Goal: Information Seeking & Learning: Learn about a topic

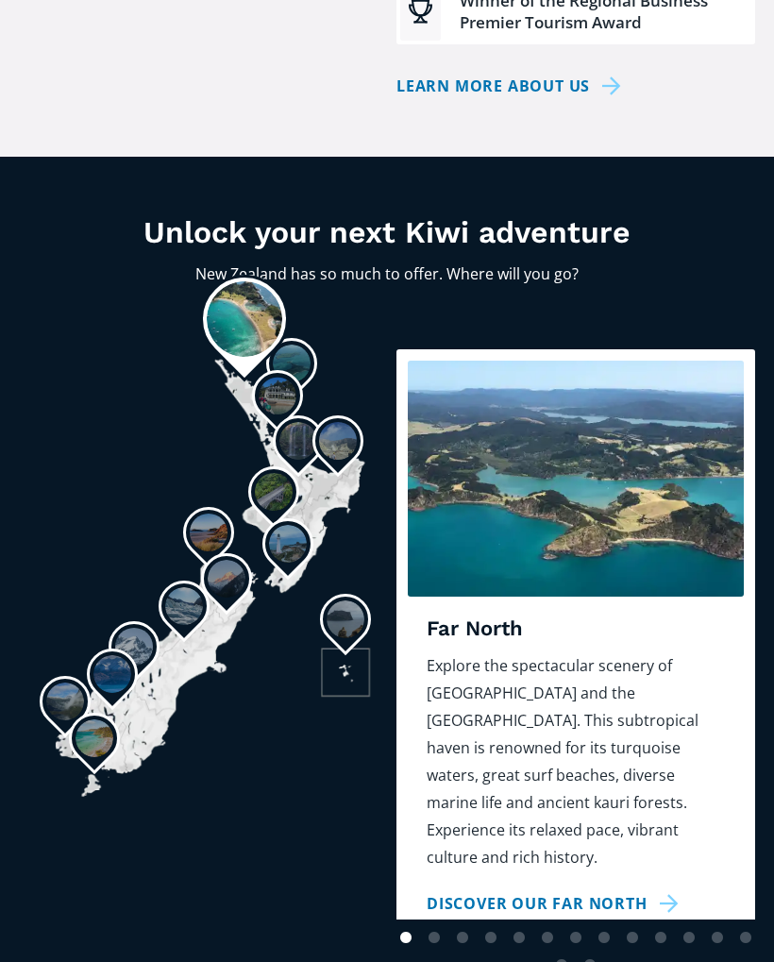
scroll to position [1122, 0]
click at [670, 890] on link "Discover our Far North" at bounding box center [556, 903] width 259 height 27
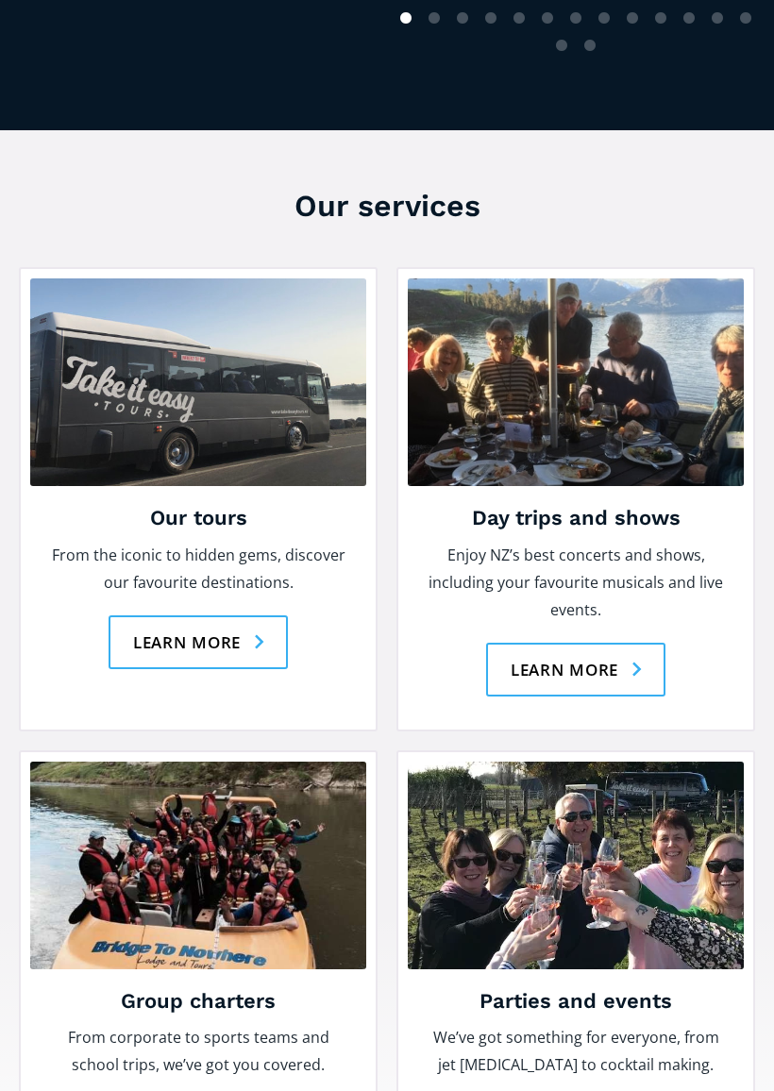
scroll to position [2042, 0]
click at [223, 615] on link "Learn more" at bounding box center [199, 642] width 180 height 54
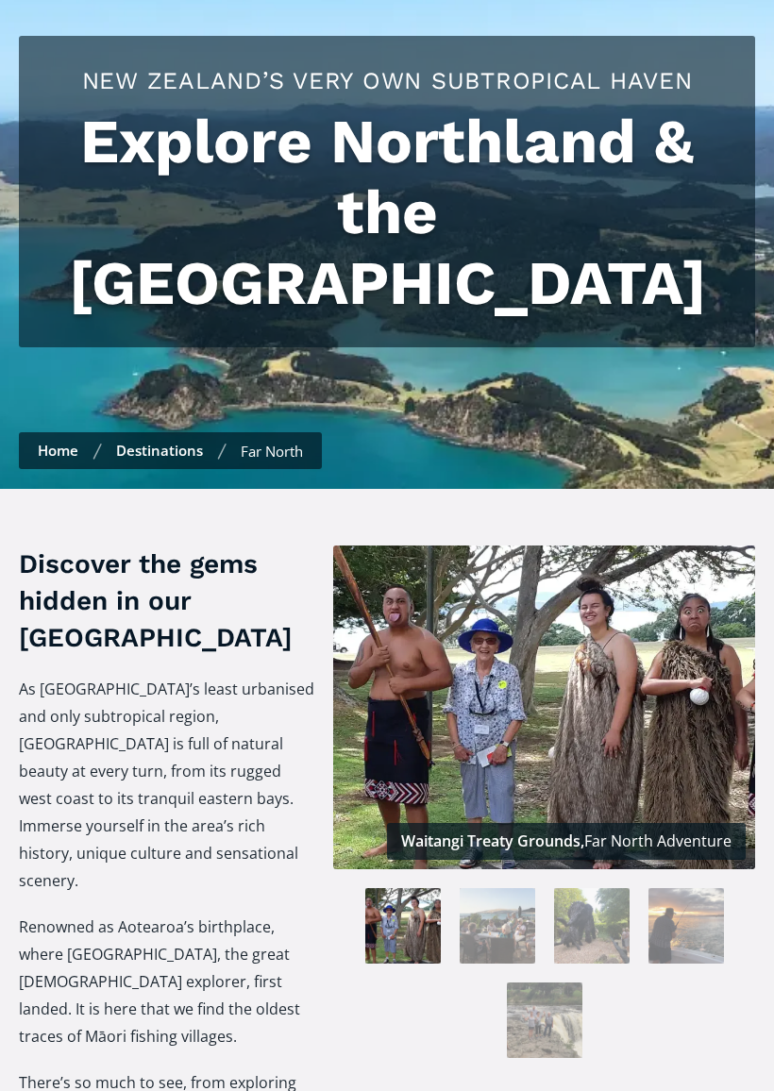
scroll to position [193, 0]
click at [523, 888] on img at bounding box center [498, 926] width 76 height 76
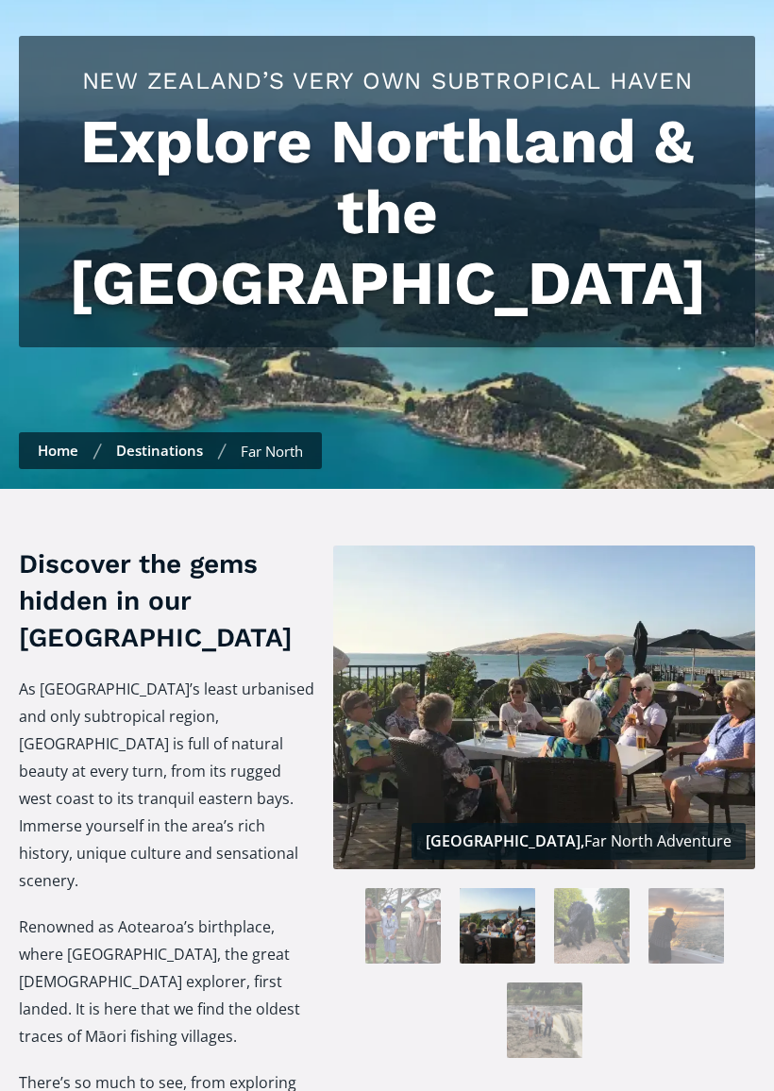
click at [611, 912] on div at bounding box center [544, 982] width 441 height 189
click at [594, 888] on img at bounding box center [592, 926] width 76 height 76
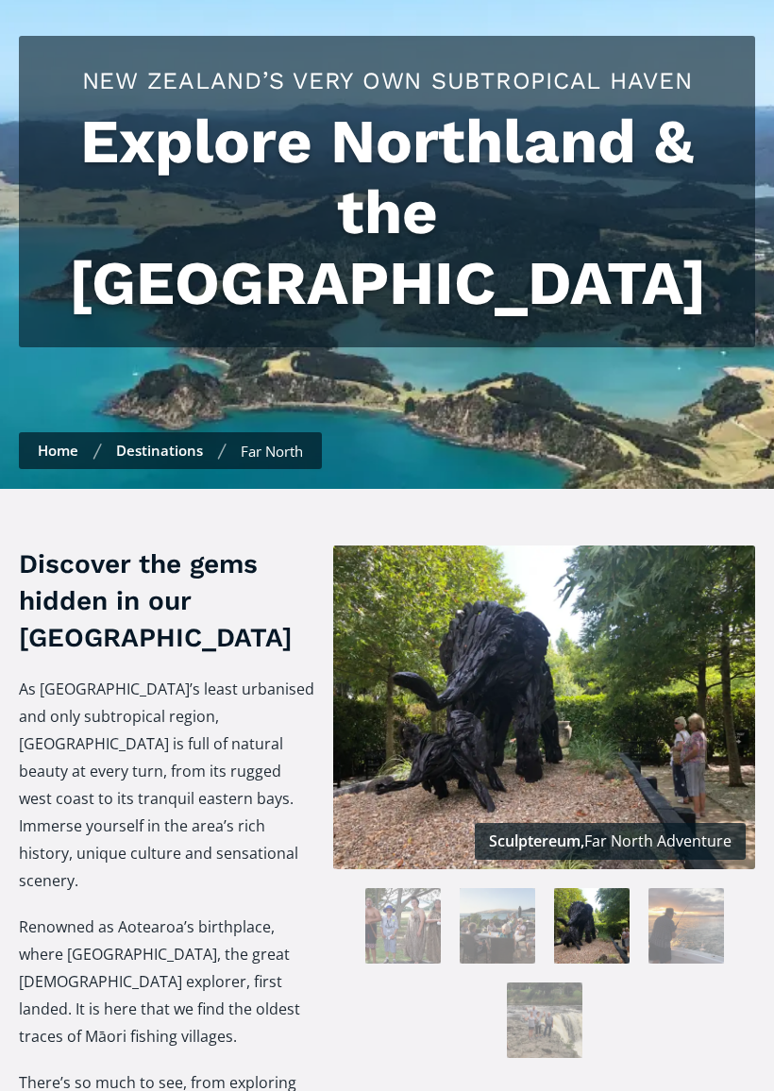
click at [696, 888] on img at bounding box center [686, 926] width 76 height 76
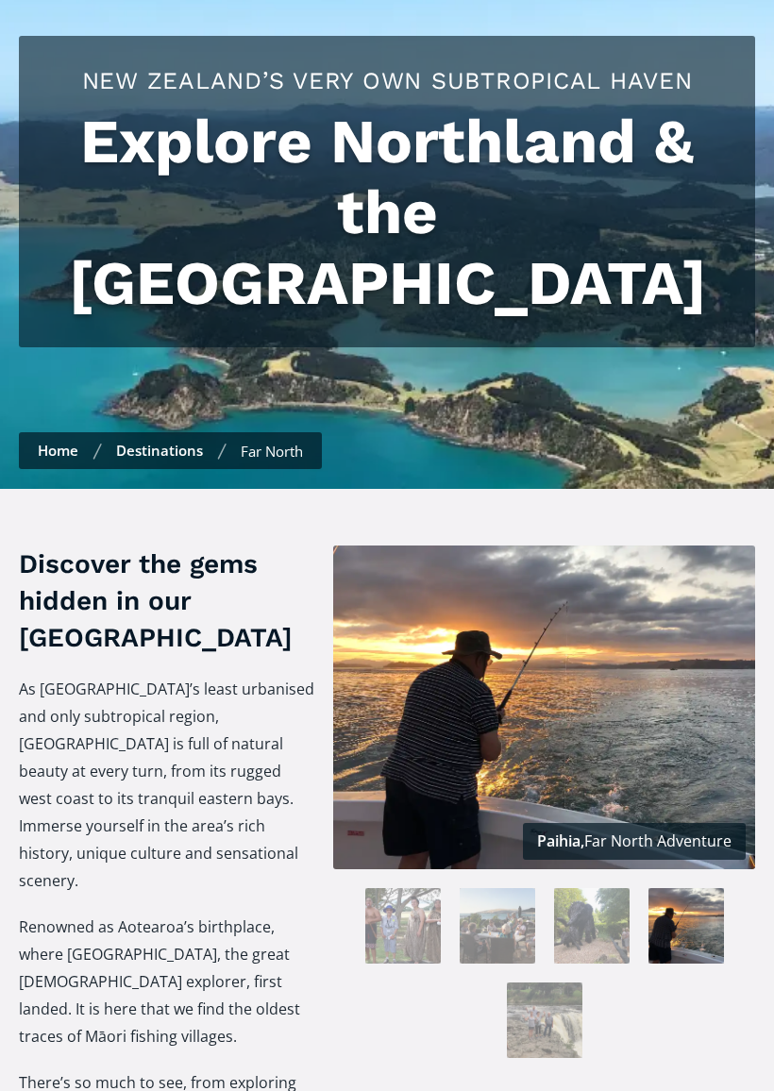
click at [558, 983] on img at bounding box center [545, 1021] width 76 height 76
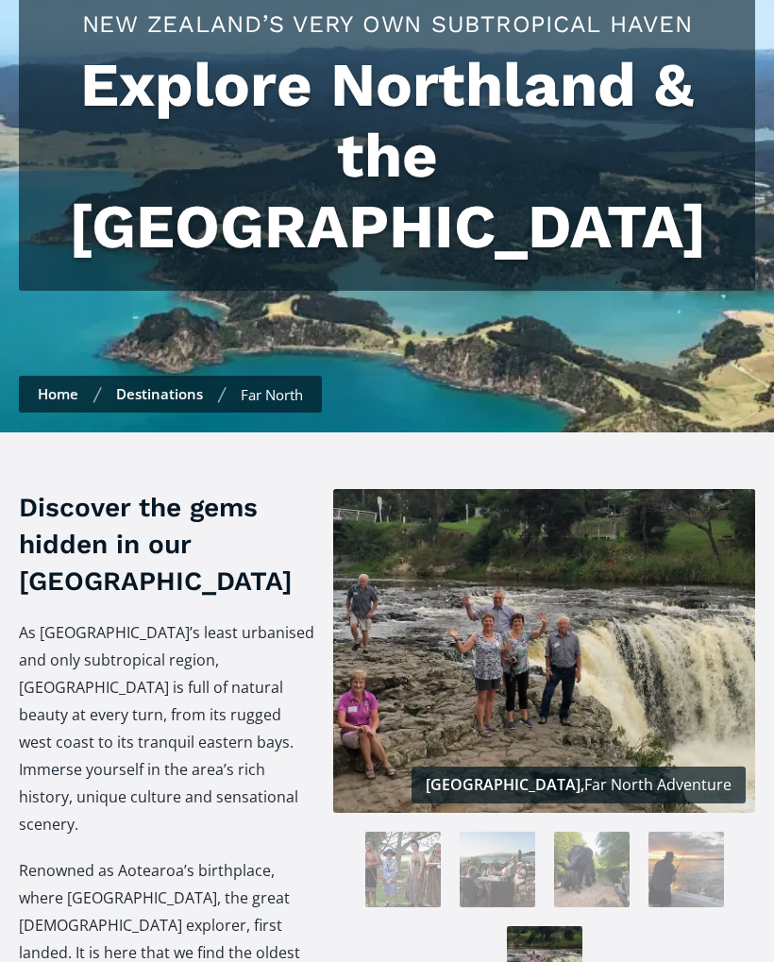
scroll to position [99, 0]
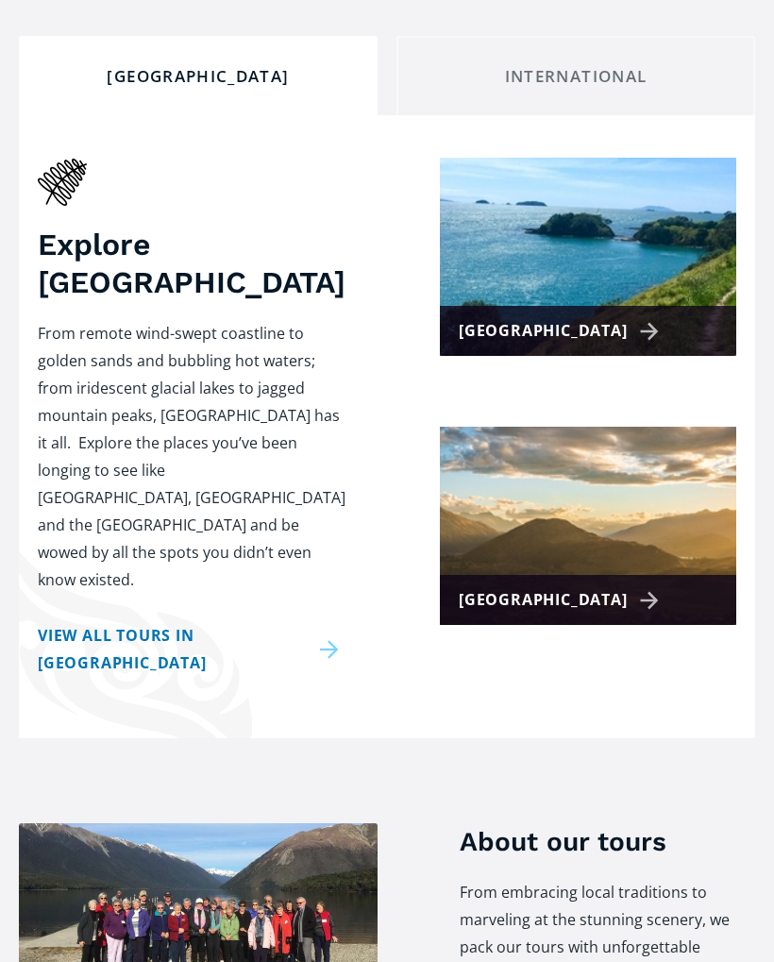
scroll to position [529, 0]
